Goal: Task Accomplishment & Management: Manage account settings

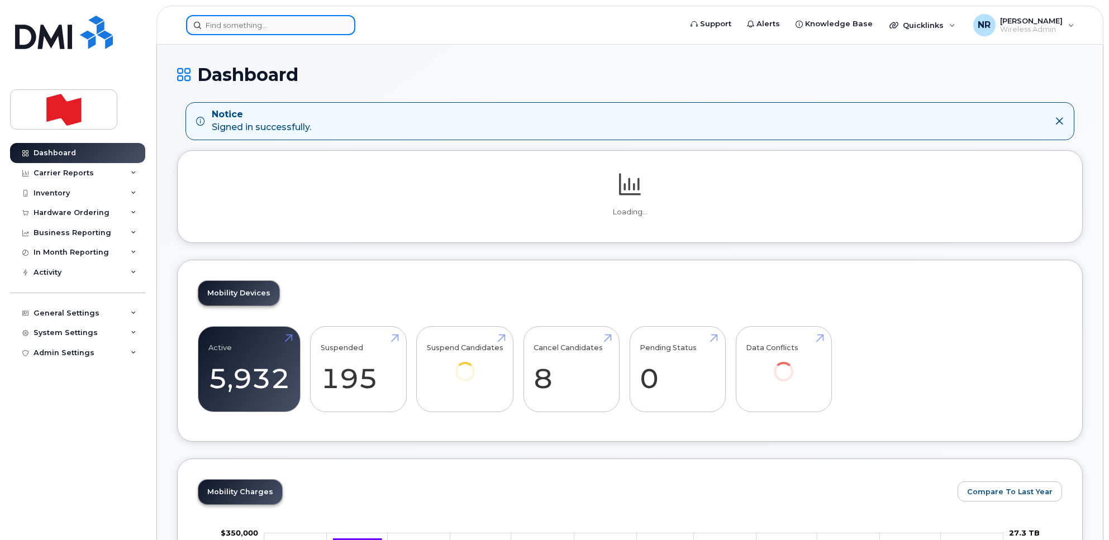
click at [274, 18] on input at bounding box center [270, 25] width 169 height 20
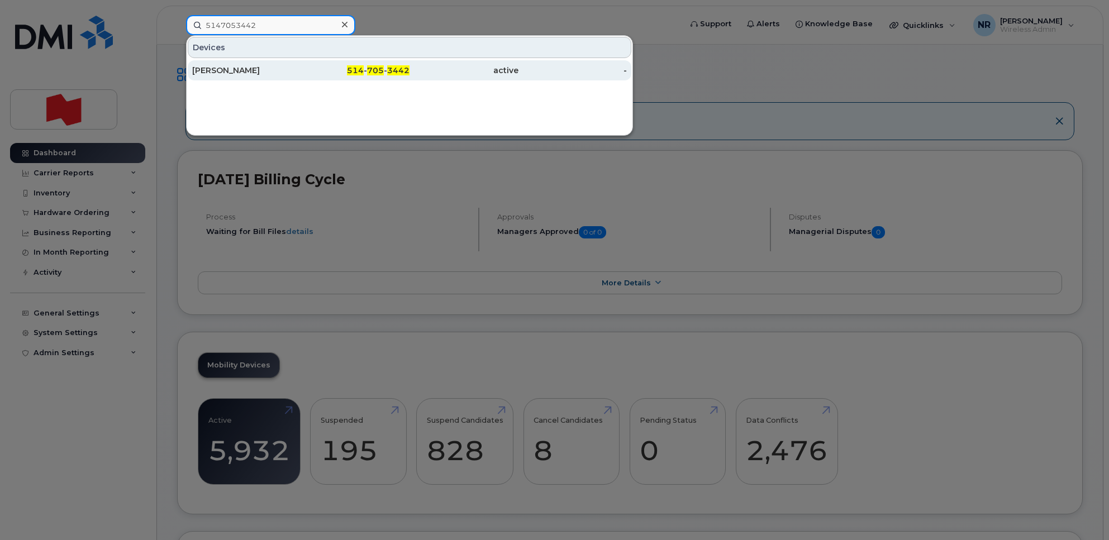
type input "5147053442"
click at [218, 71] on div "[PERSON_NAME]" at bounding box center [246, 70] width 109 height 11
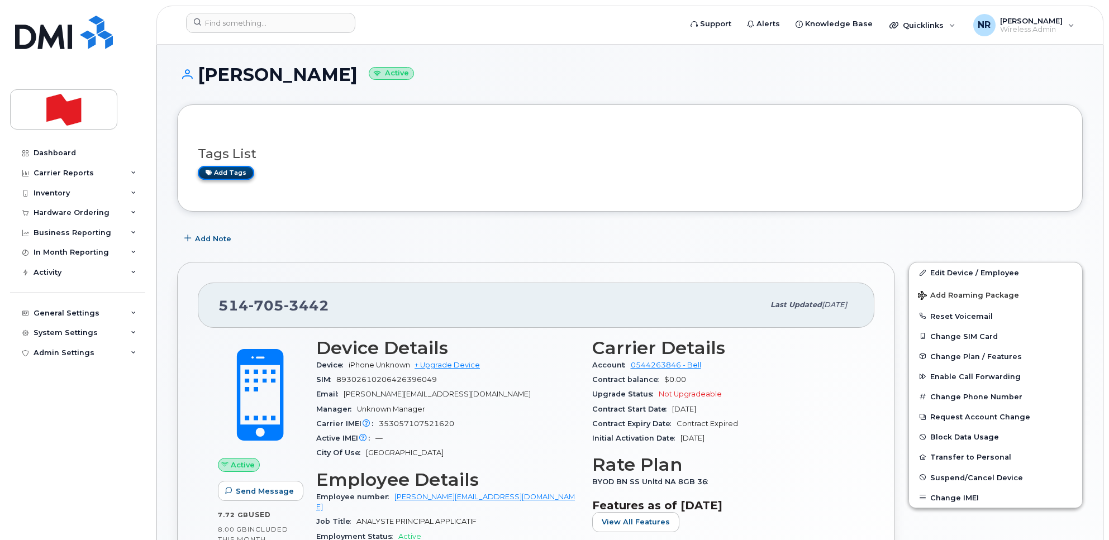
click at [225, 173] on link "Add tags" at bounding box center [226, 173] width 56 height 14
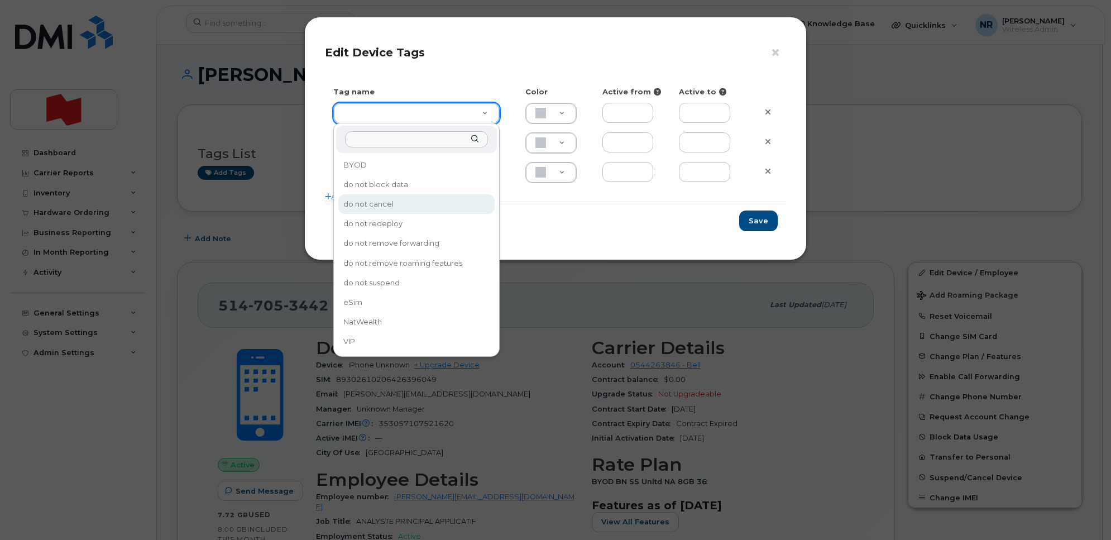
type input "do not cancel"
type input "DFD3EE"
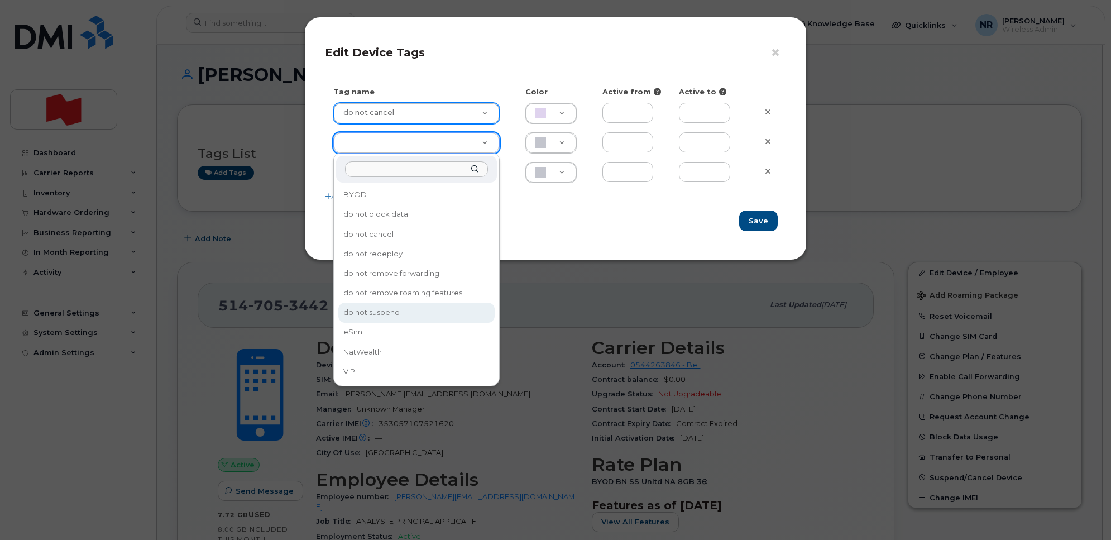
type input "do not suspend"
type input "CAF0F6"
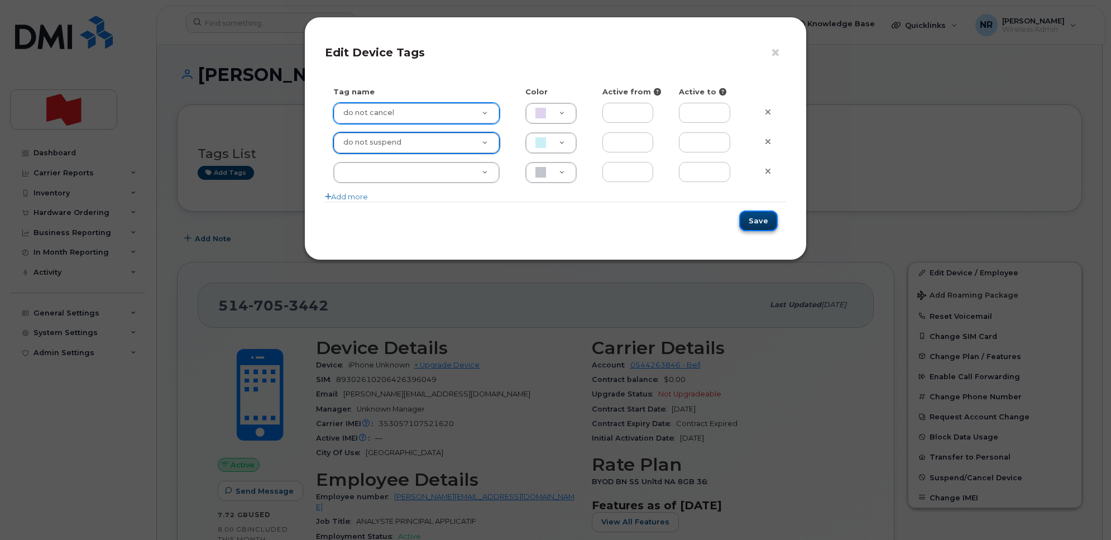
click at [771, 221] on button "Save" at bounding box center [759, 221] width 39 height 21
